Goal: Transaction & Acquisition: Subscribe to service/newsletter

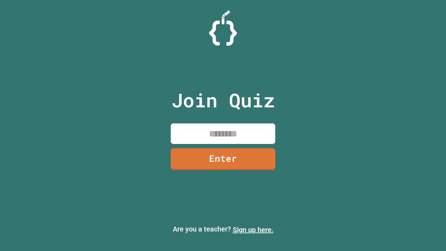
click at [250, 229] on link "Sign up here." at bounding box center [253, 229] width 41 height 8
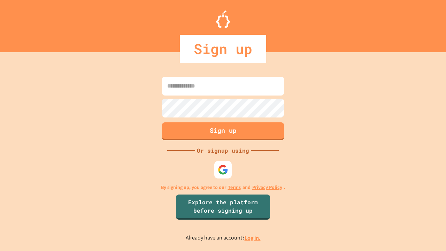
click at [253, 237] on link "Log in." at bounding box center [252, 237] width 16 height 7
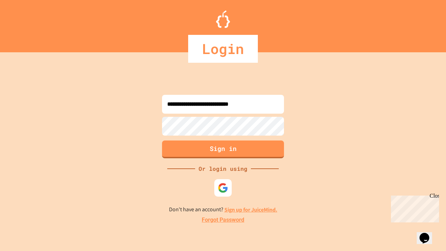
type input "**********"
